Goal: Navigation & Orientation: Find specific page/section

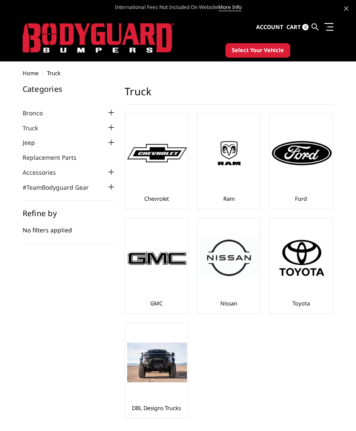
click at [229, 169] on img at bounding box center [230, 153] width 60 height 34
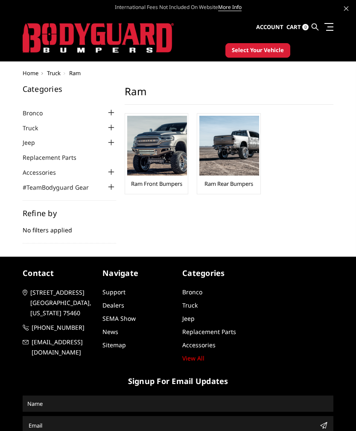
click at [141, 185] on link "Ram Front Bumpers" at bounding box center [156, 184] width 51 height 8
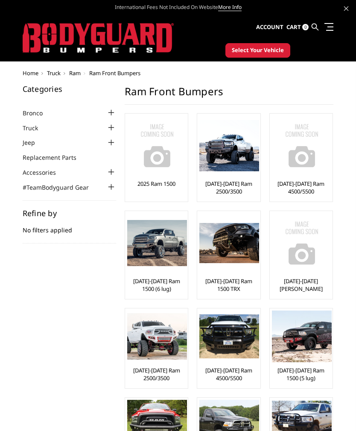
click at [238, 150] on img at bounding box center [230, 145] width 60 height 51
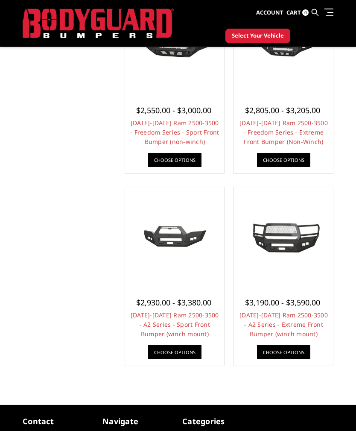
scroll to position [696, 0]
